Goal: Information Seeking & Learning: Learn about a topic

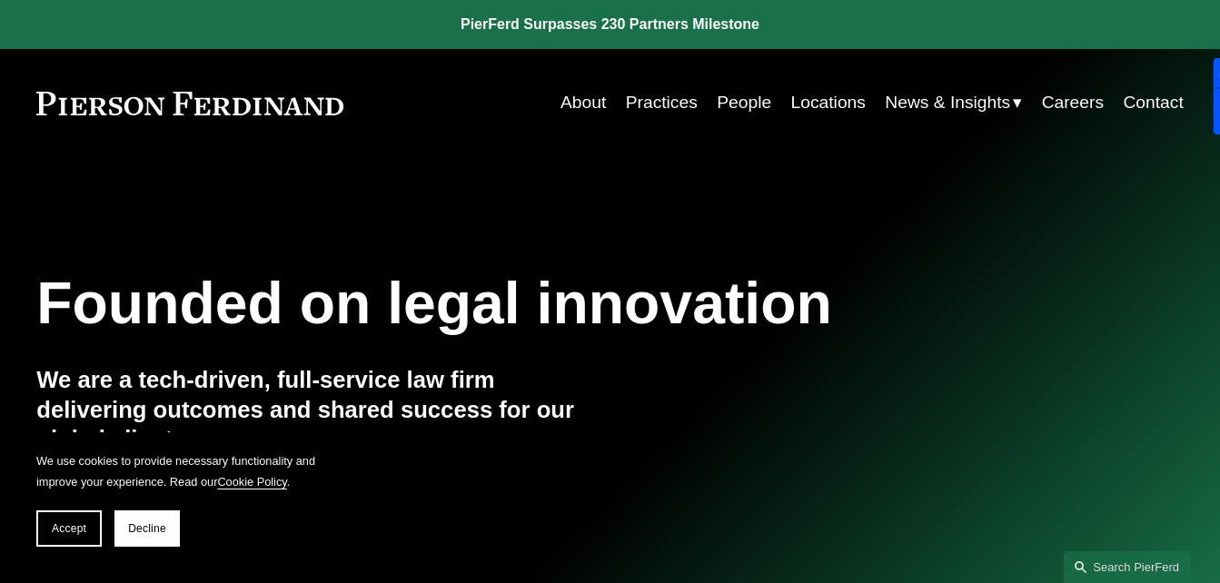
click at [647, 103] on link "Practices" at bounding box center [662, 102] width 72 height 35
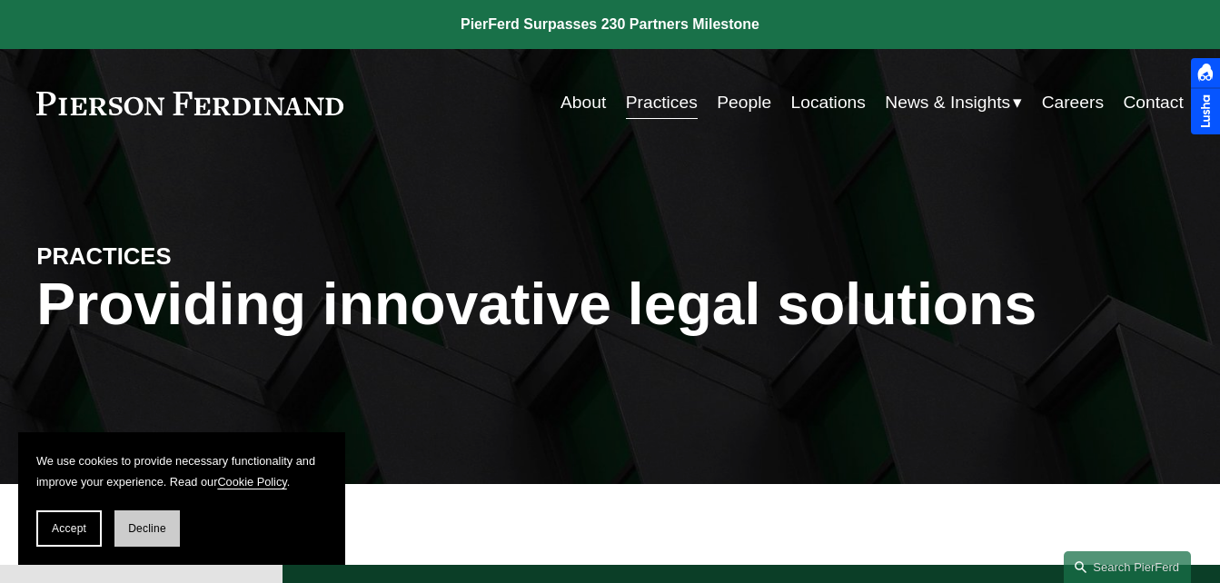
click at [147, 521] on button "Decline" at bounding box center [146, 529] width 65 height 36
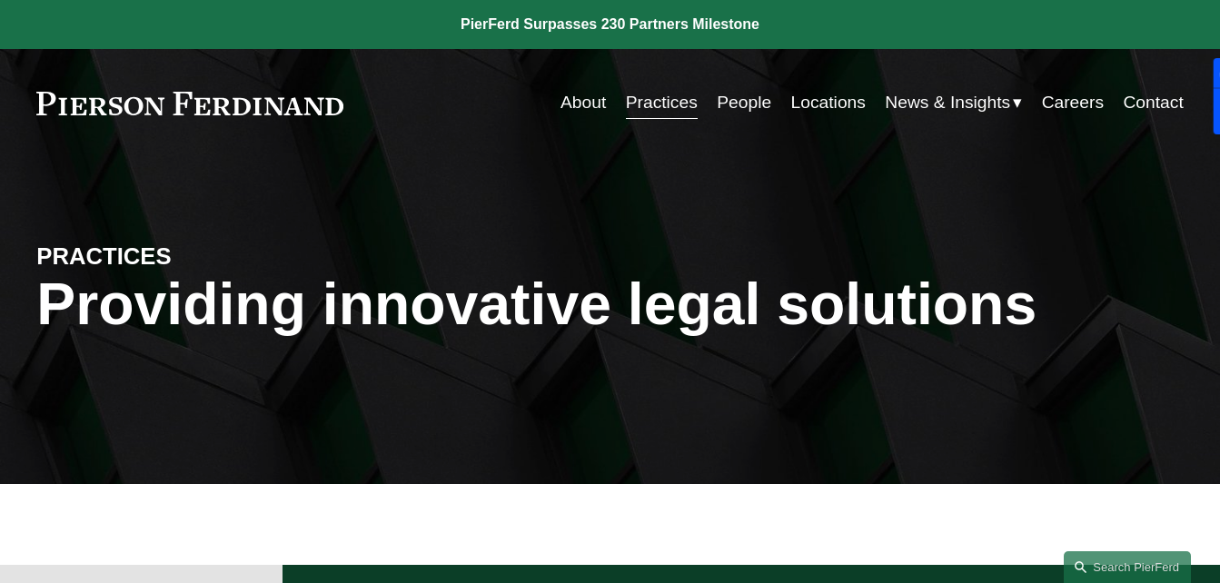
click at [672, 102] on link "Practices" at bounding box center [662, 102] width 72 height 35
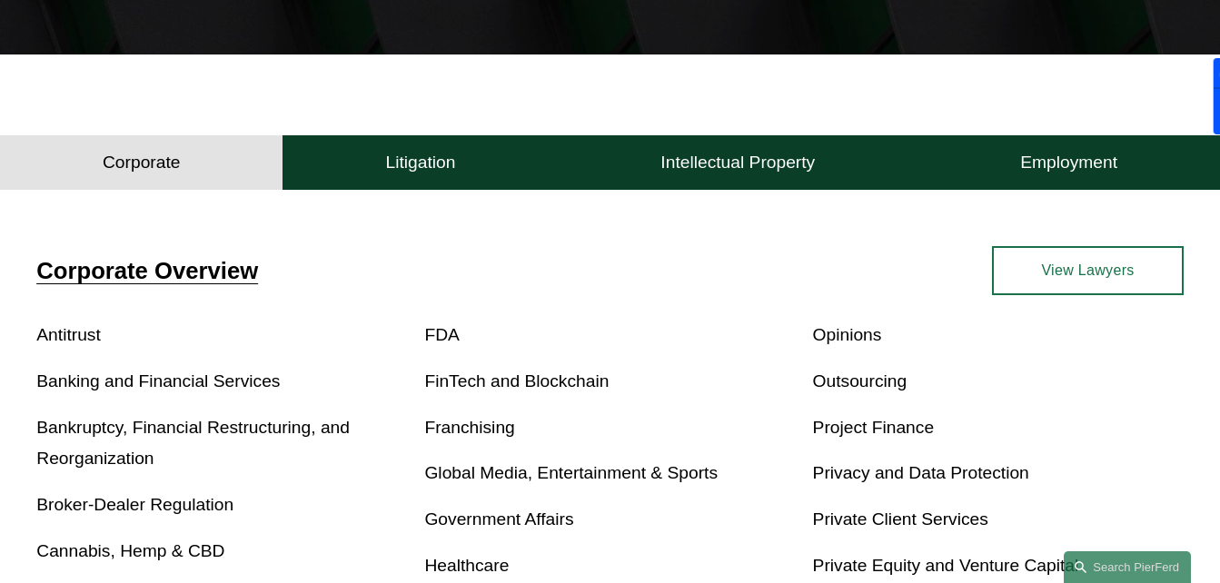
scroll to position [436, 0]
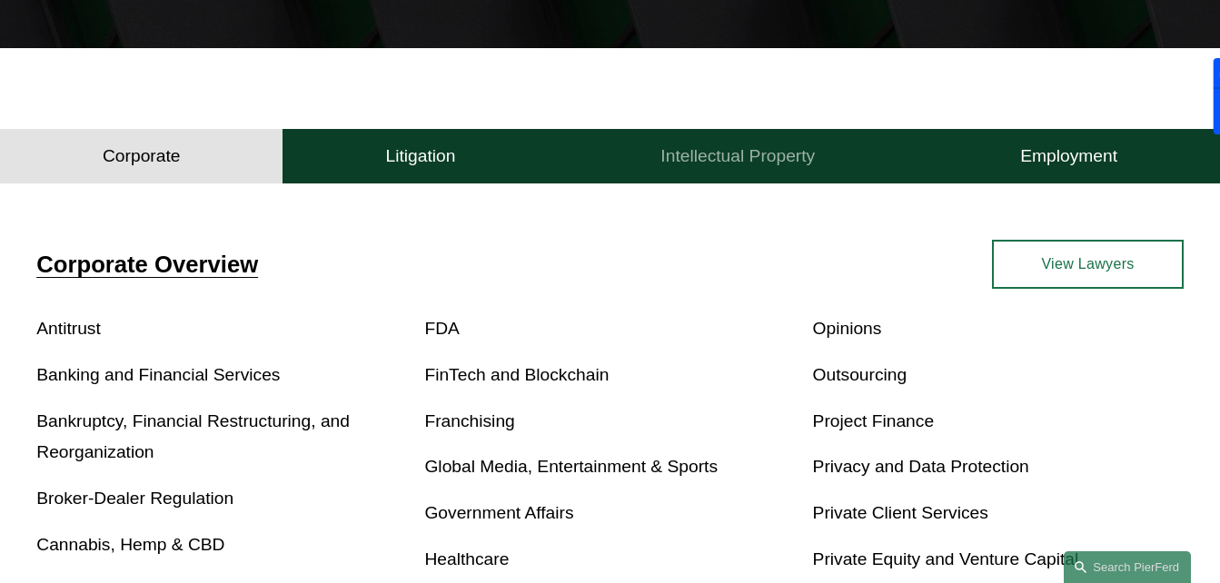
click at [716, 161] on h4 "Intellectual Property" at bounding box center [737, 156] width 154 height 22
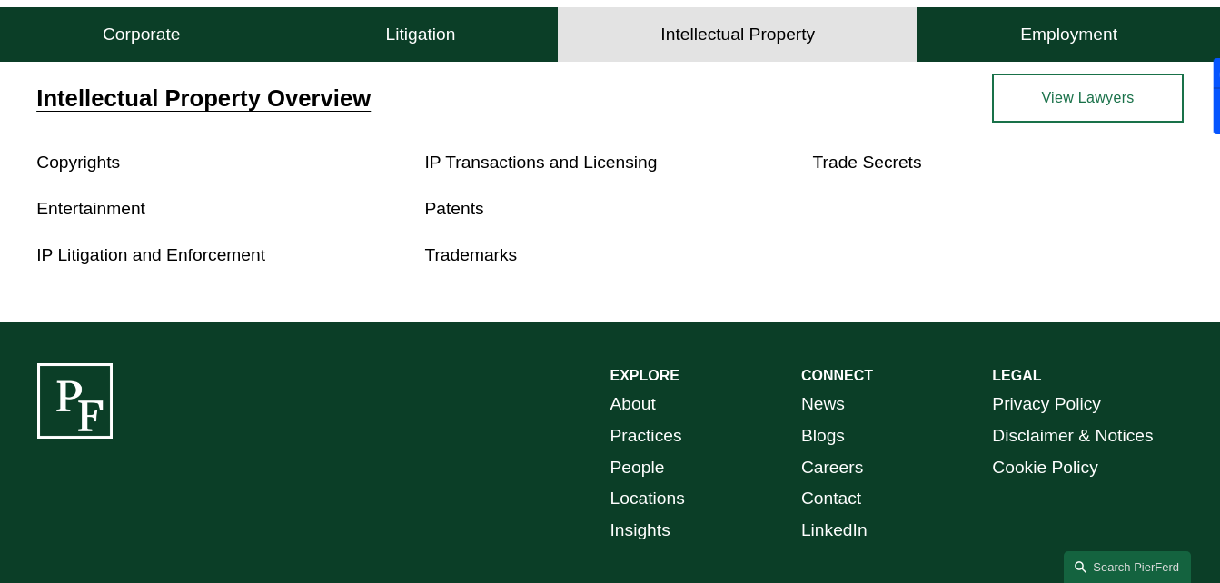
scroll to position [618, 0]
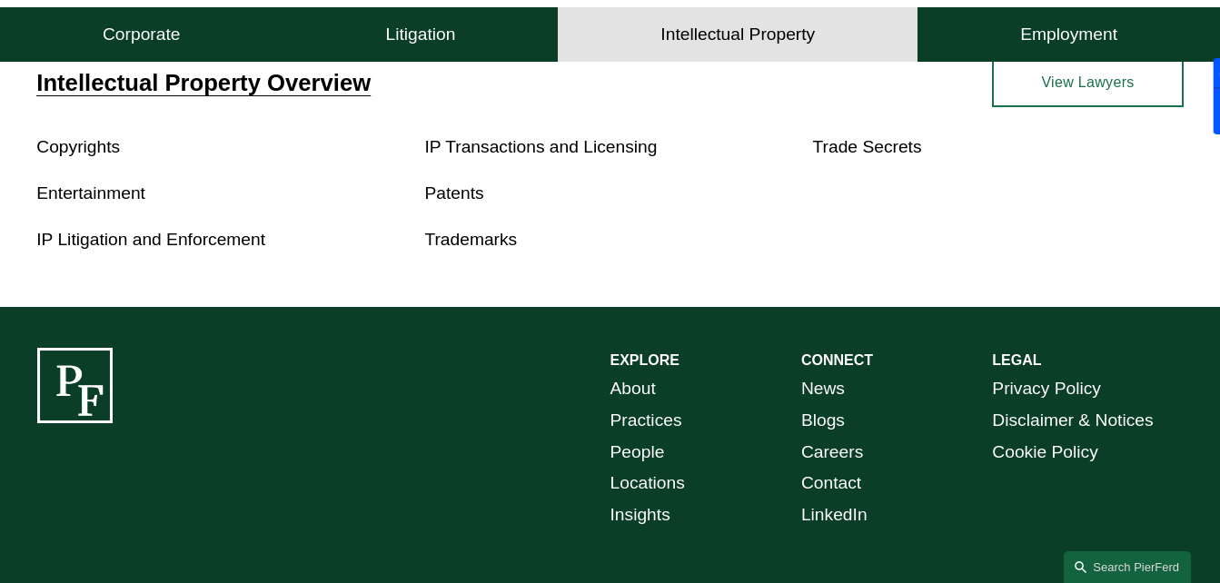
click at [460, 197] on link "Patents" at bounding box center [453, 192] width 59 height 19
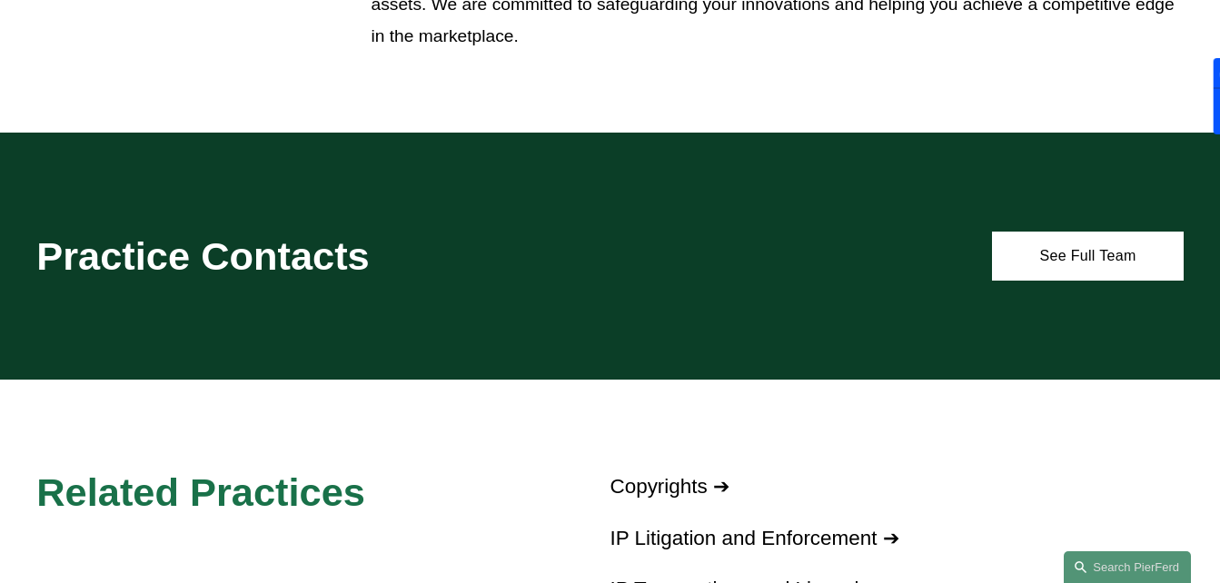
scroll to position [945, 0]
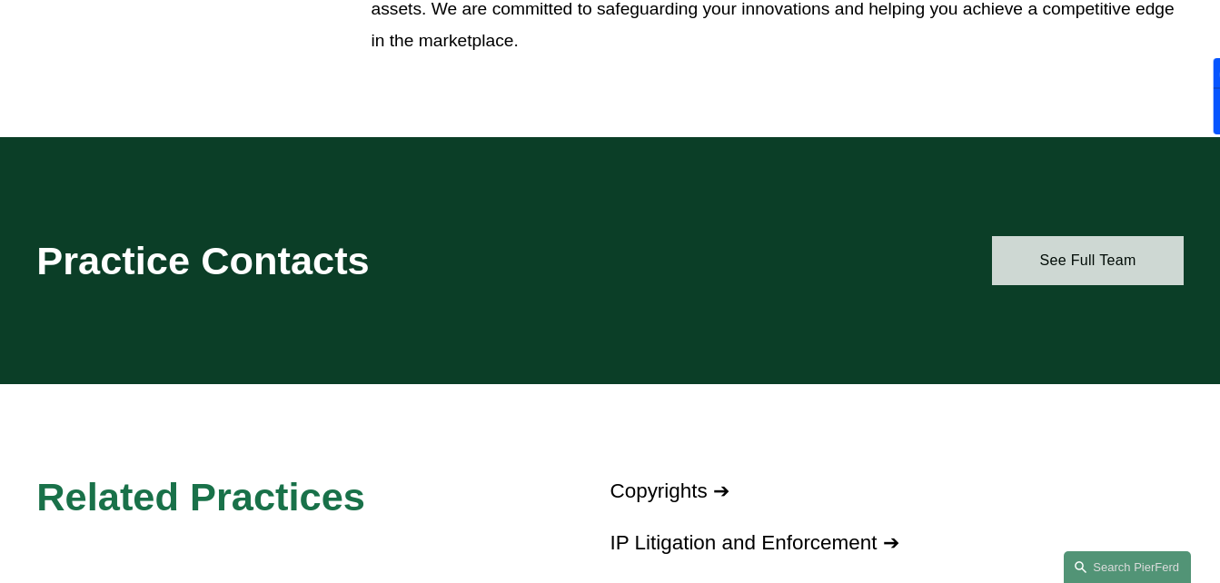
click at [1035, 261] on link "See Full Team" at bounding box center [1087, 260] width 191 height 49
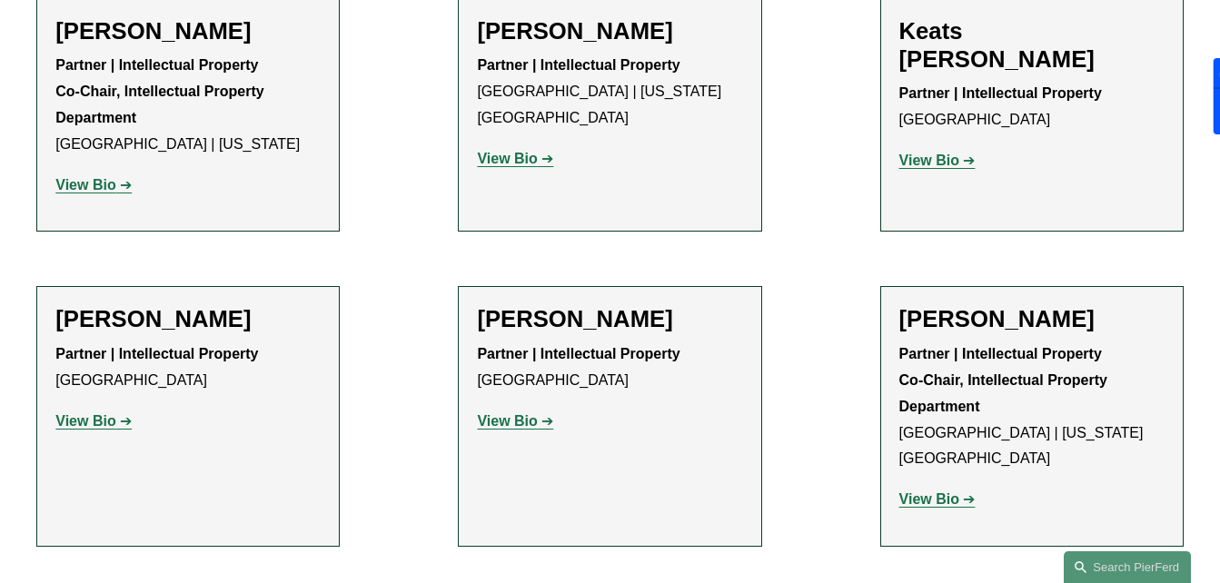
scroll to position [1456, 0]
